Goal: Check status: Check status

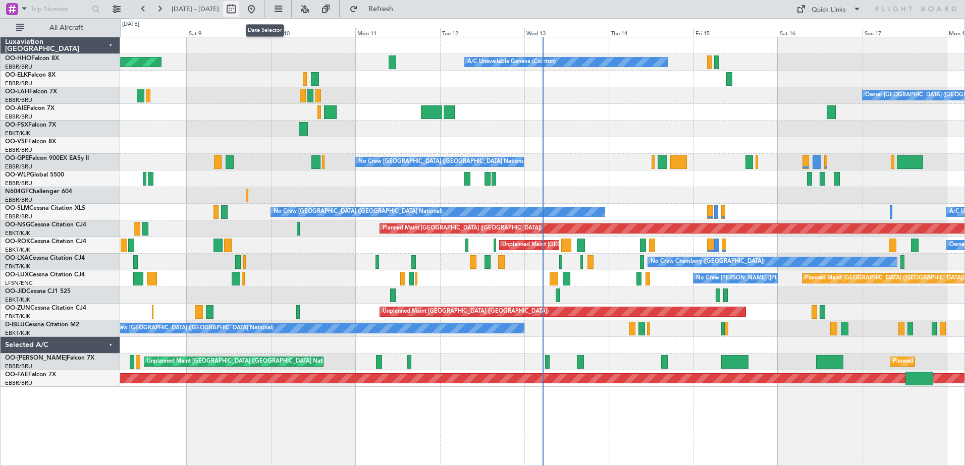
click at [239, 7] on button at bounding box center [231, 9] width 16 height 16
select select "8"
select select "2025"
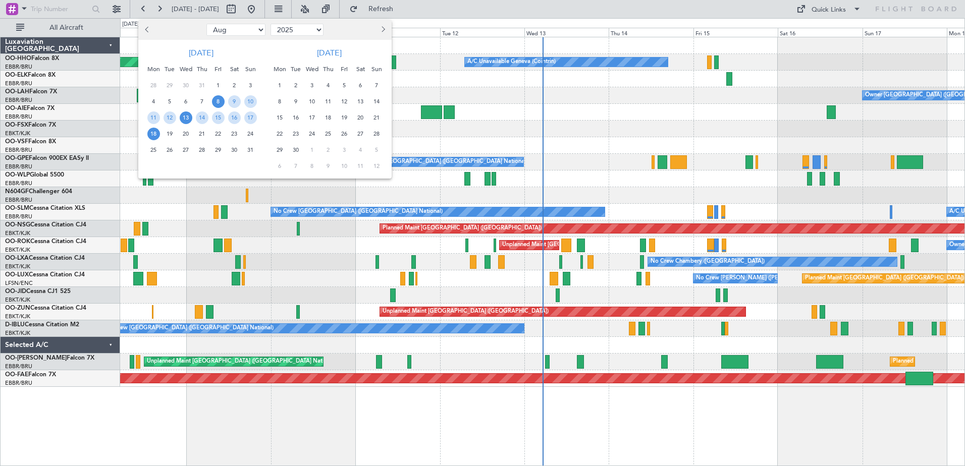
click at [183, 116] on span "13" at bounding box center [186, 118] width 13 height 13
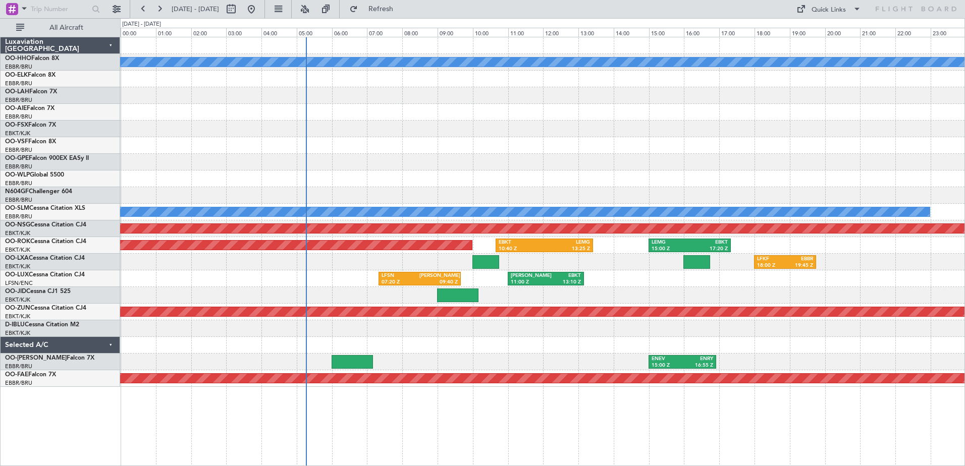
click at [93, 18] on div "All Aircraft" at bounding box center [64, 27] width 129 height 19
click at [78, 28] on span "All Aircraft" at bounding box center [66, 27] width 80 height 7
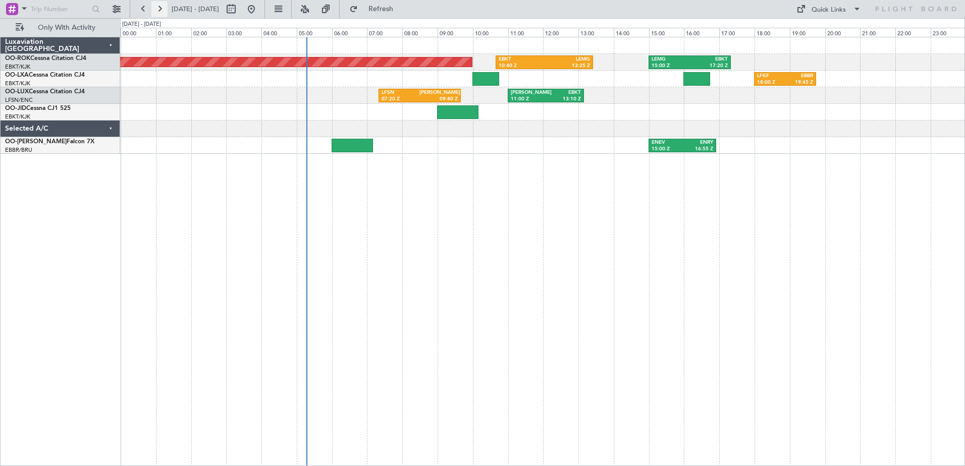
click at [162, 7] on button at bounding box center [159, 9] width 16 height 16
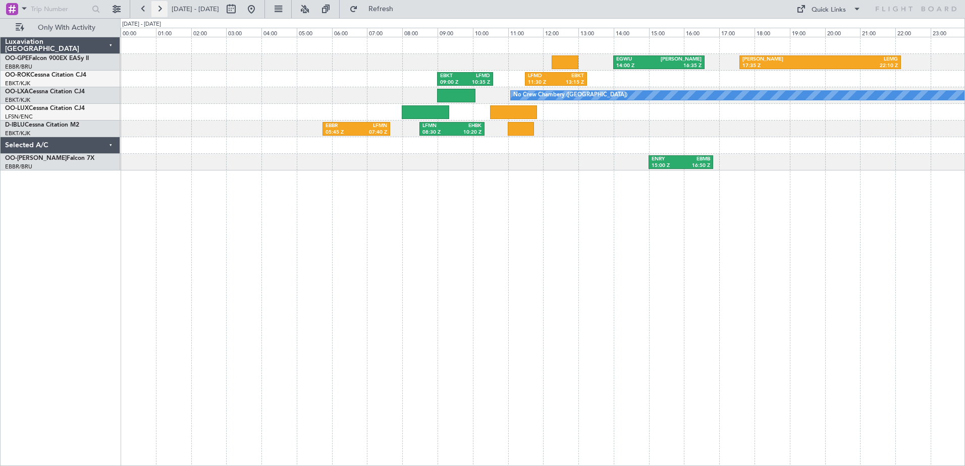
click at [158, 10] on button at bounding box center [159, 9] width 16 height 16
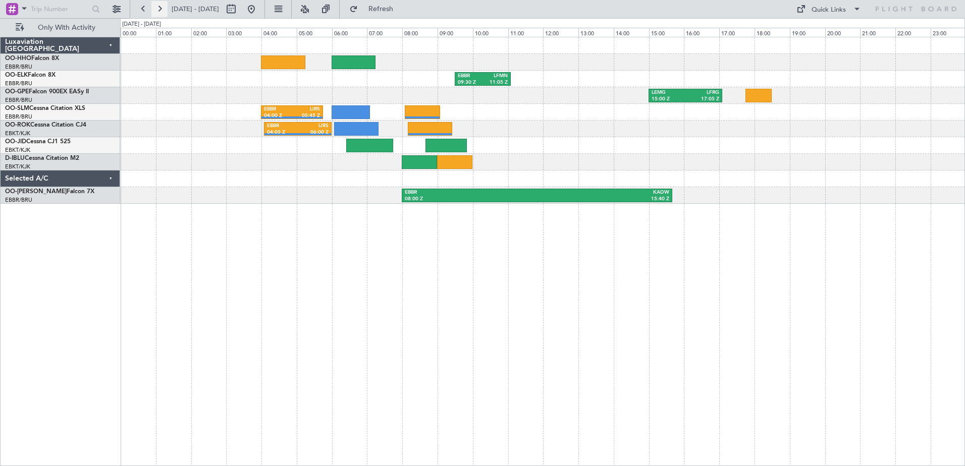
click at [160, 9] on button at bounding box center [159, 9] width 16 height 16
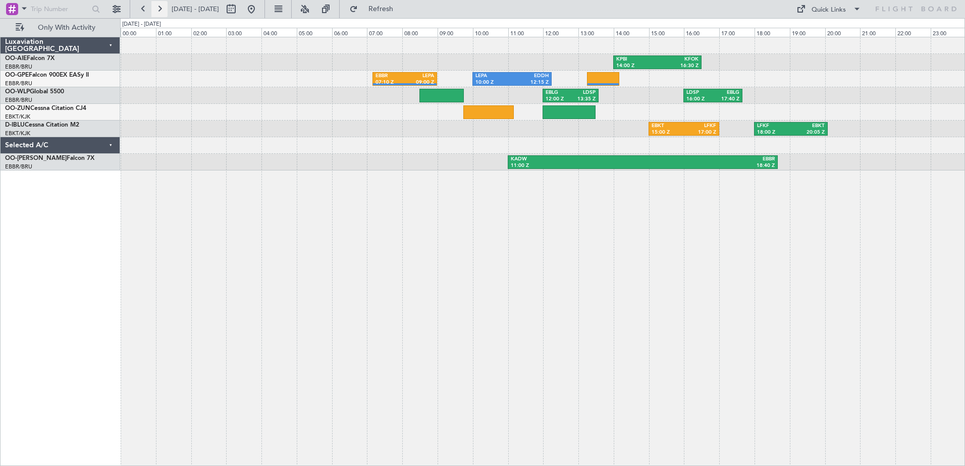
click at [161, 9] on button at bounding box center [159, 9] width 16 height 16
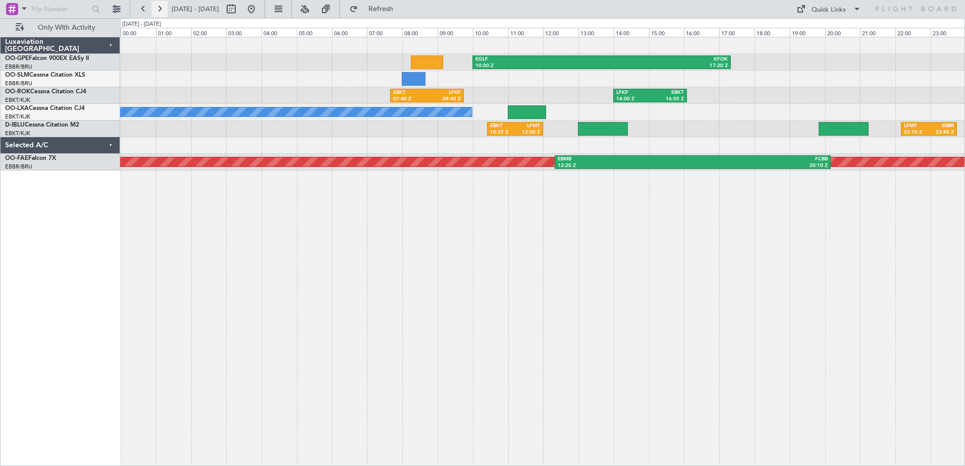
click at [158, 8] on button at bounding box center [159, 9] width 16 height 16
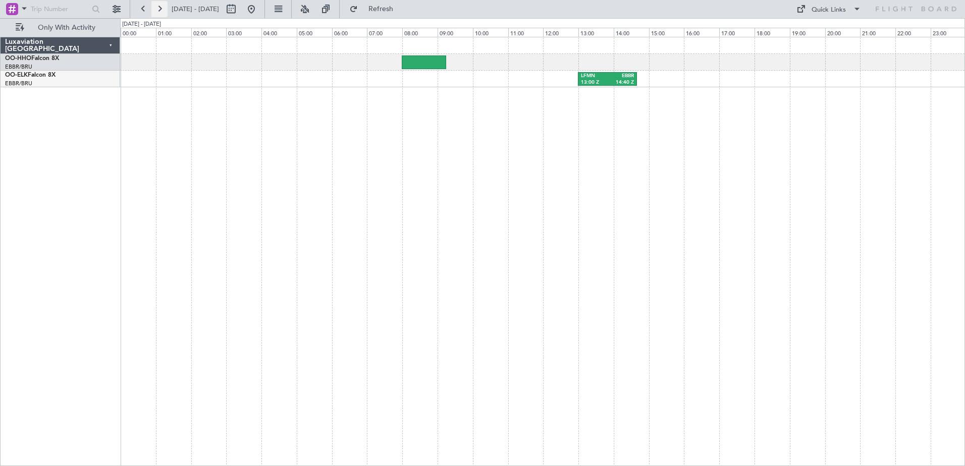
click at [162, 10] on button at bounding box center [159, 9] width 16 height 16
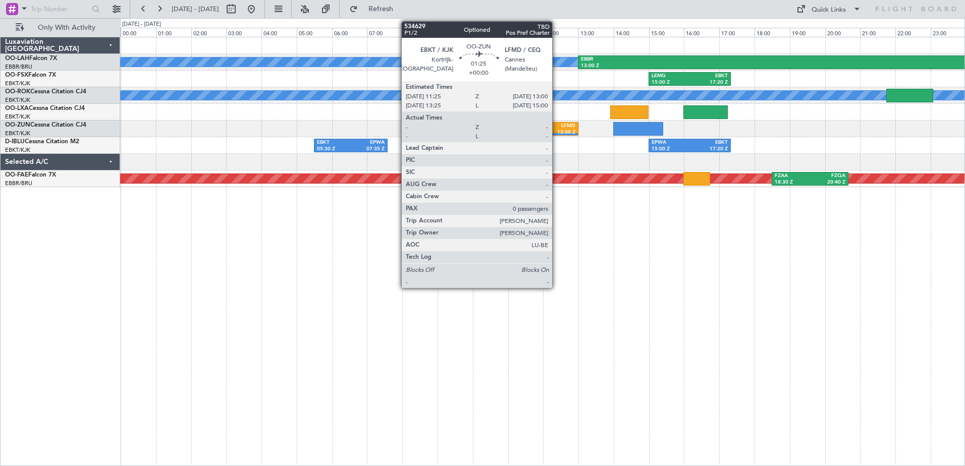
drag, startPoint x: 559, startPoint y: 118, endPoint x: 557, endPoint y: 126, distance: 8.8
drag, startPoint x: 557, startPoint y: 126, endPoint x: 35, endPoint y: 235, distance: 532.5
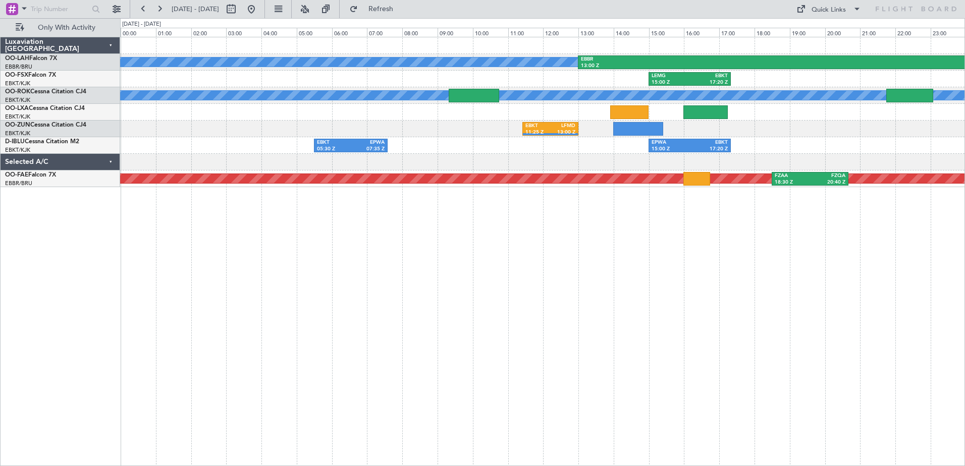
drag, startPoint x: 35, startPoint y: 235, endPoint x: 36, endPoint y: 205, distance: 29.3
click at [79, 189] on div "Luxaviation [GEOGRAPHIC_DATA] OO-LAH Falcon 7X EBBR/BRU [GEOGRAPHIC_DATA] ([GEO…" at bounding box center [61, 251] width 120 height 429
click at [160, 10] on button at bounding box center [159, 9] width 16 height 16
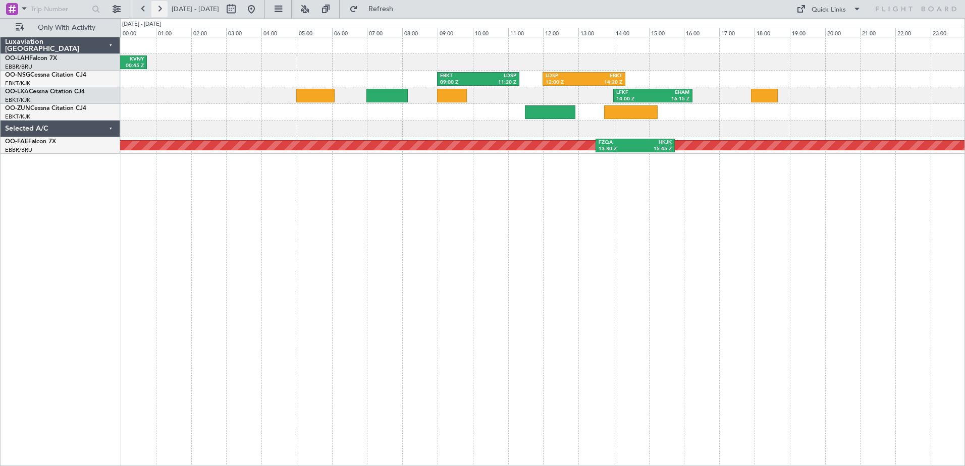
click at [159, 5] on button at bounding box center [159, 9] width 16 height 16
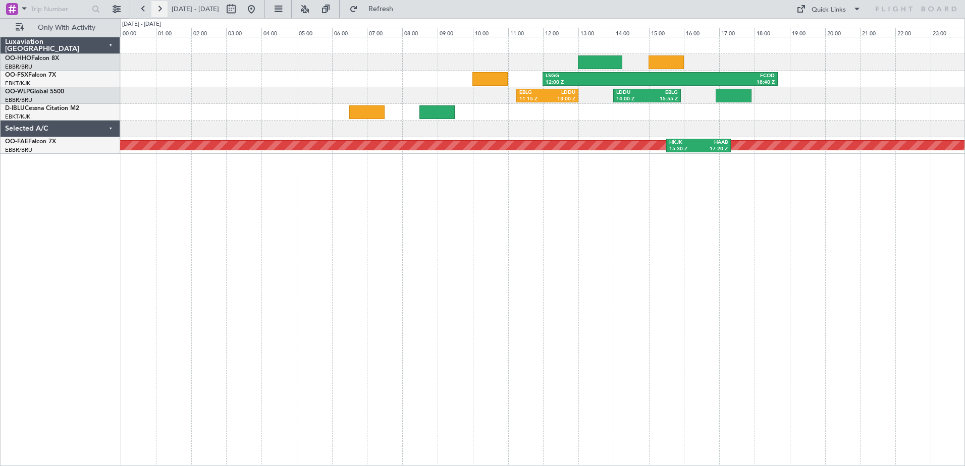
click at [161, 8] on button at bounding box center [159, 9] width 16 height 16
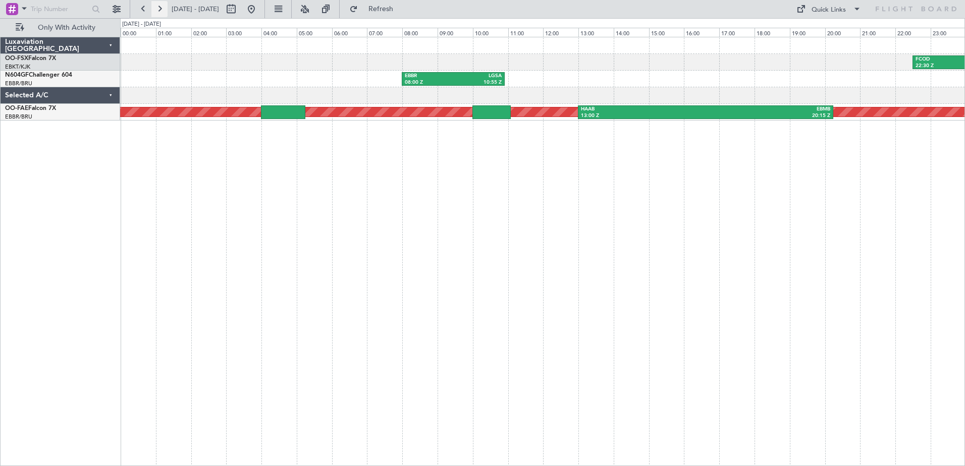
click at [164, 10] on button at bounding box center [159, 9] width 16 height 16
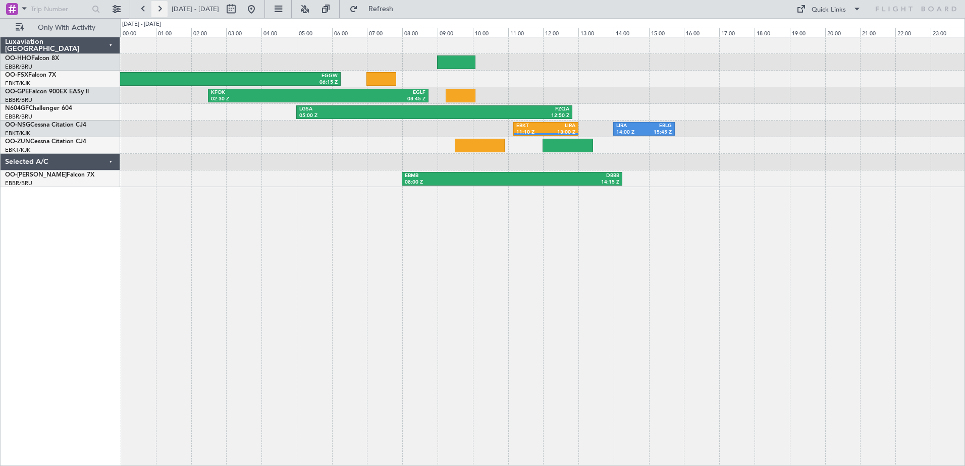
click at [160, 8] on button at bounding box center [159, 9] width 16 height 16
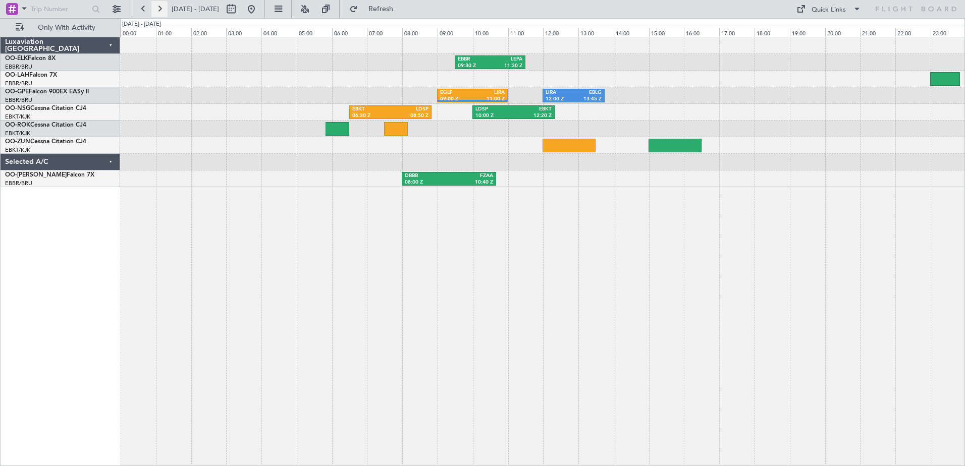
click at [161, 7] on button at bounding box center [159, 9] width 16 height 16
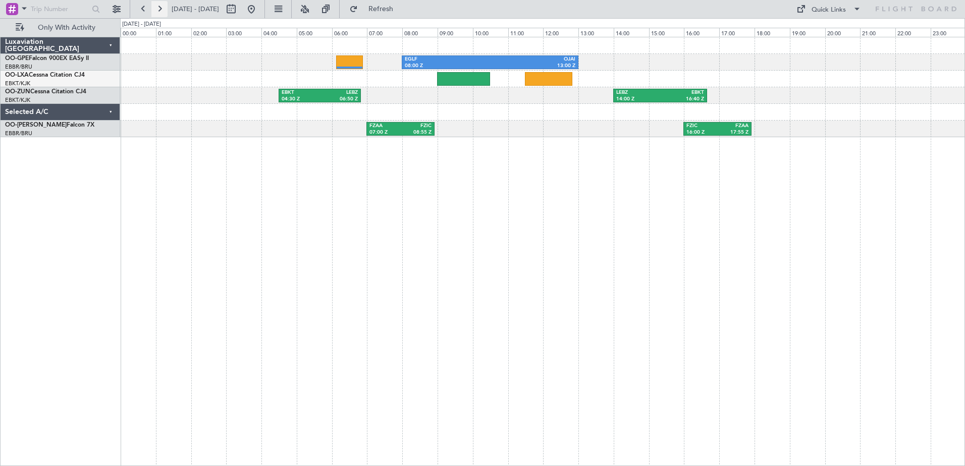
click at [161, 9] on button at bounding box center [159, 9] width 16 height 16
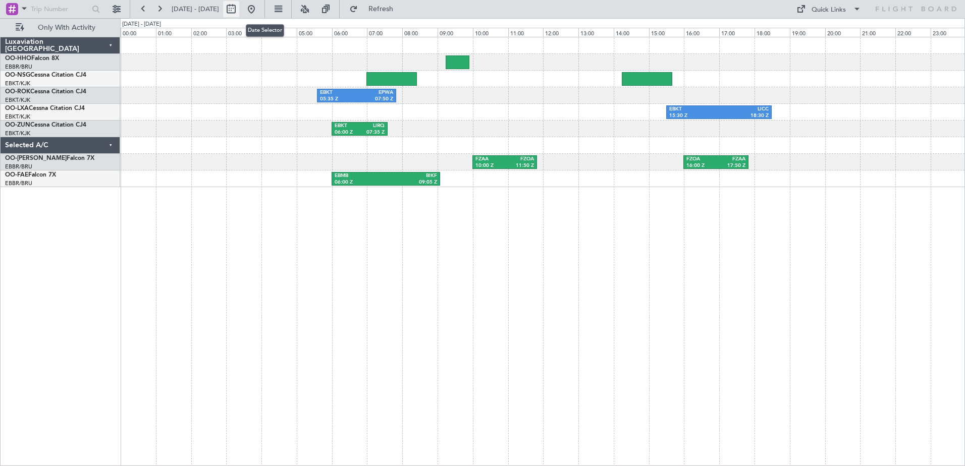
click at [239, 11] on button at bounding box center [231, 9] width 16 height 16
select select "8"
select select "2025"
